Goal: Information Seeking & Learning: Learn about a topic

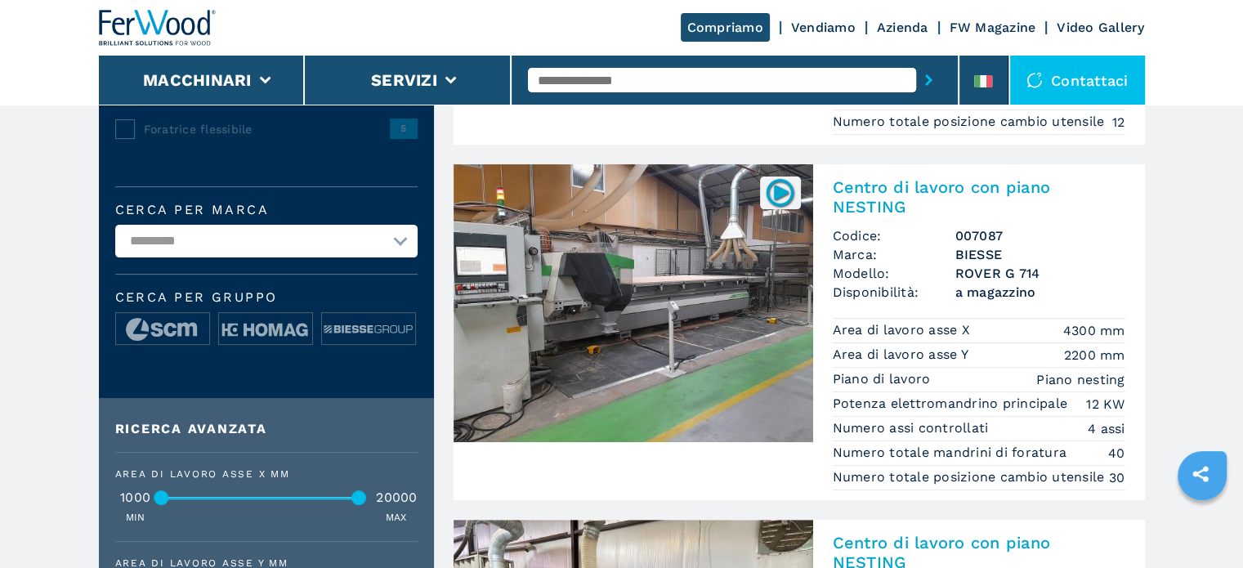
click at [677, 91] on input "text" at bounding box center [722, 80] width 388 height 25
type input "****"
click at [916, 61] on button "submit-button" at bounding box center [928, 80] width 25 height 38
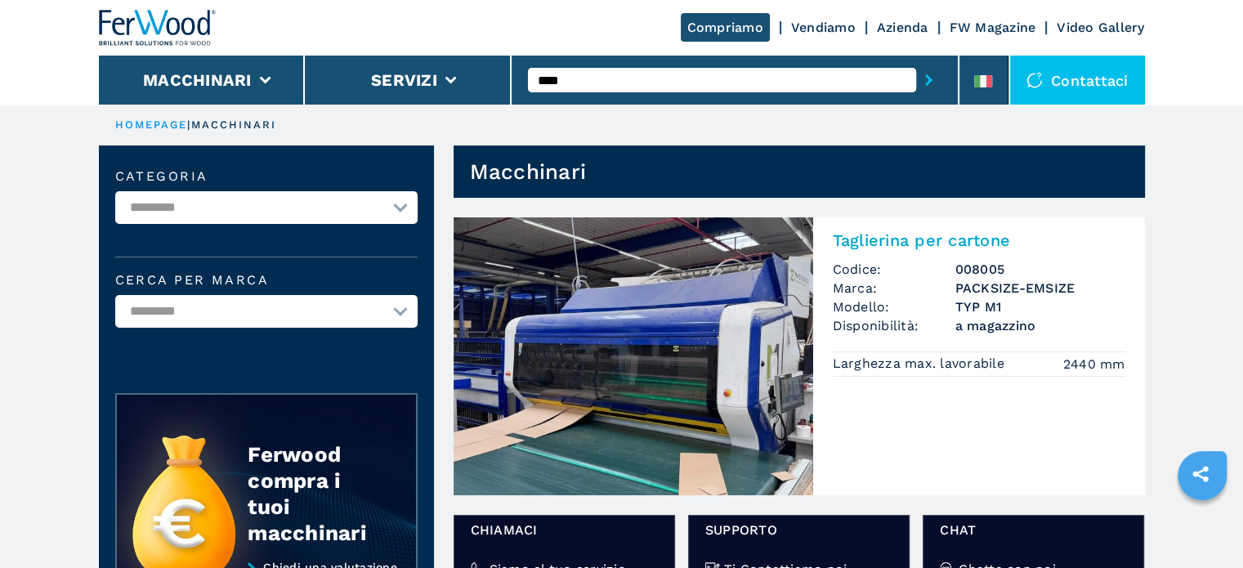
click at [986, 324] on span "a magazzino" at bounding box center [1040, 325] width 170 height 19
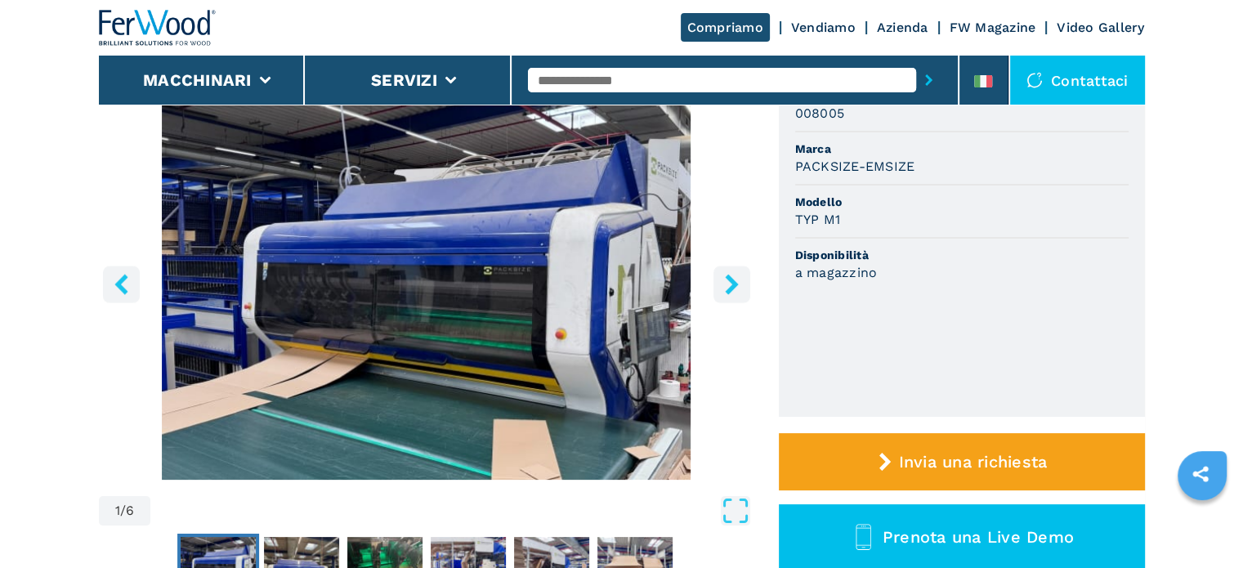
scroll to position [490, 0]
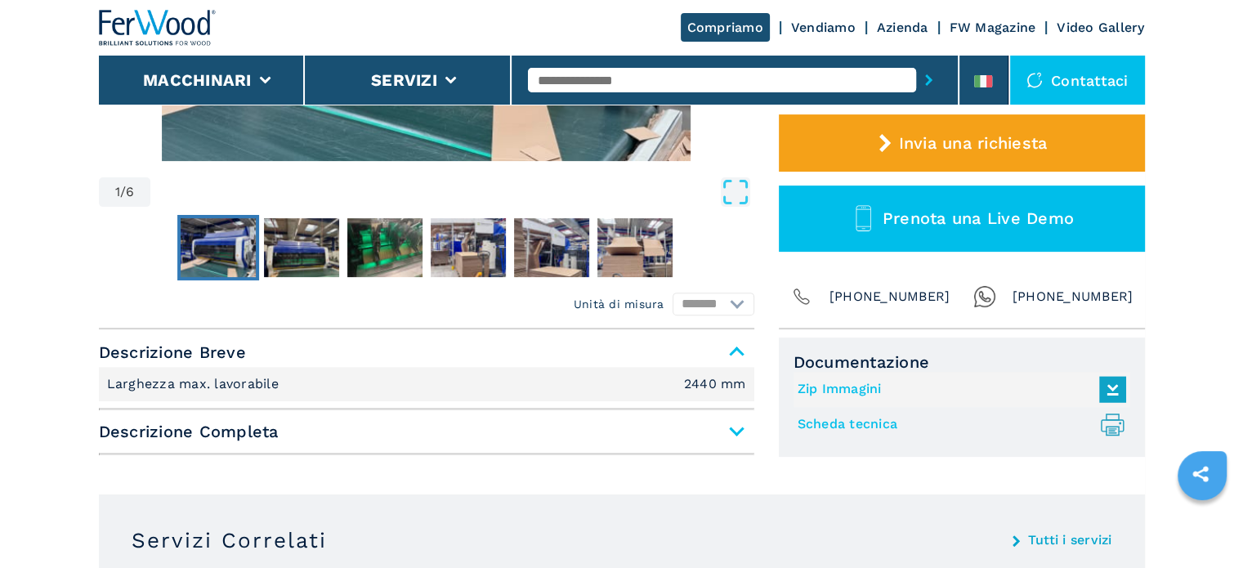
click at [745, 434] on span "Descrizione Completa" at bounding box center [426, 431] width 655 height 29
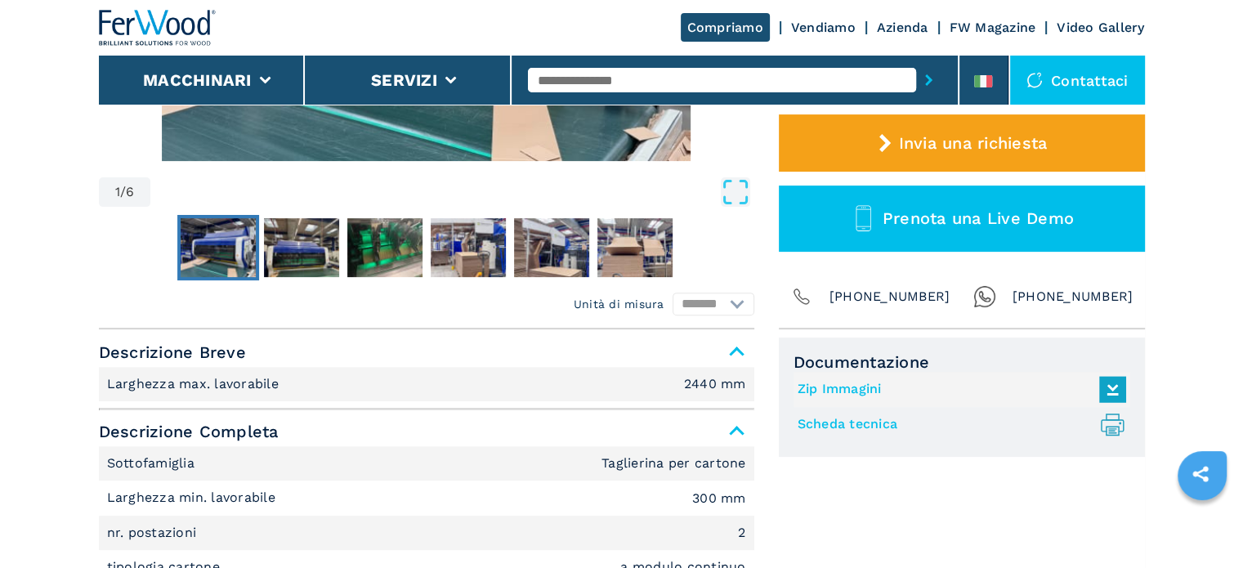
scroll to position [0, 0]
